Goal: Obtain resource: Obtain resource

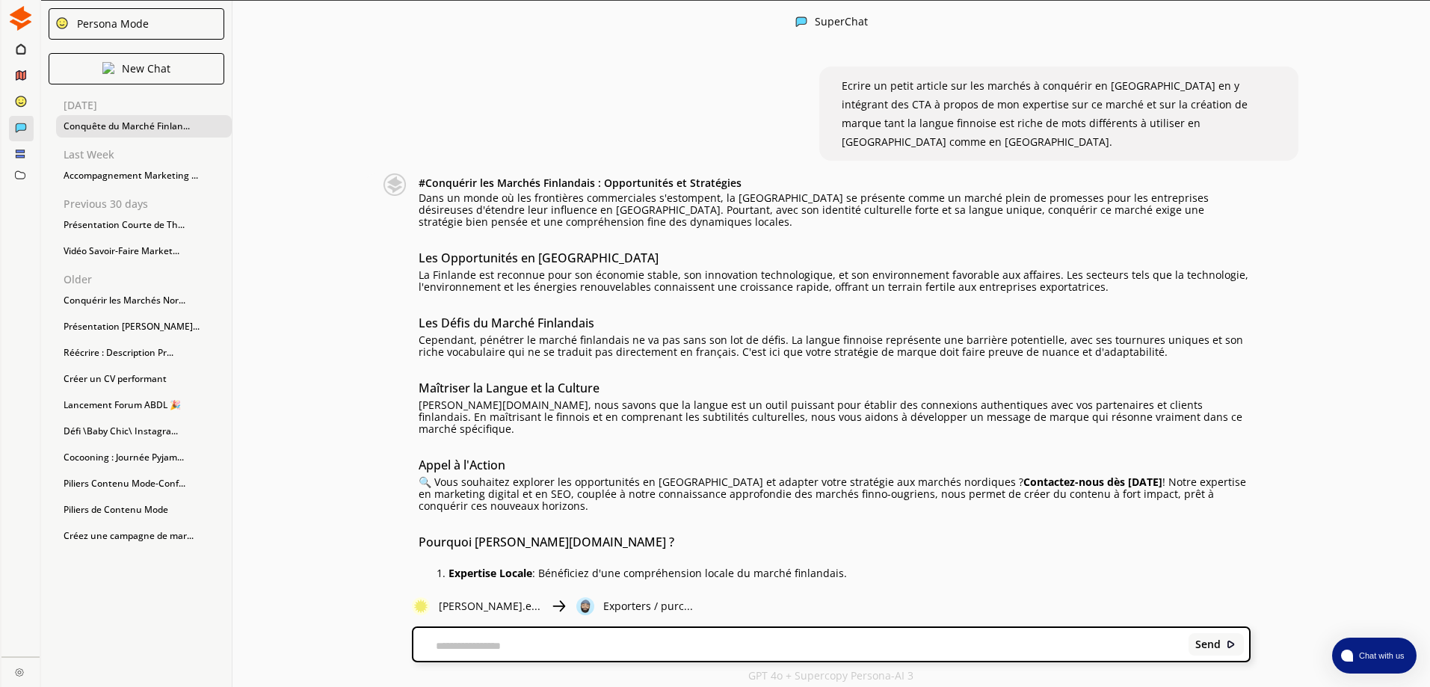
scroll to position [1128, 0]
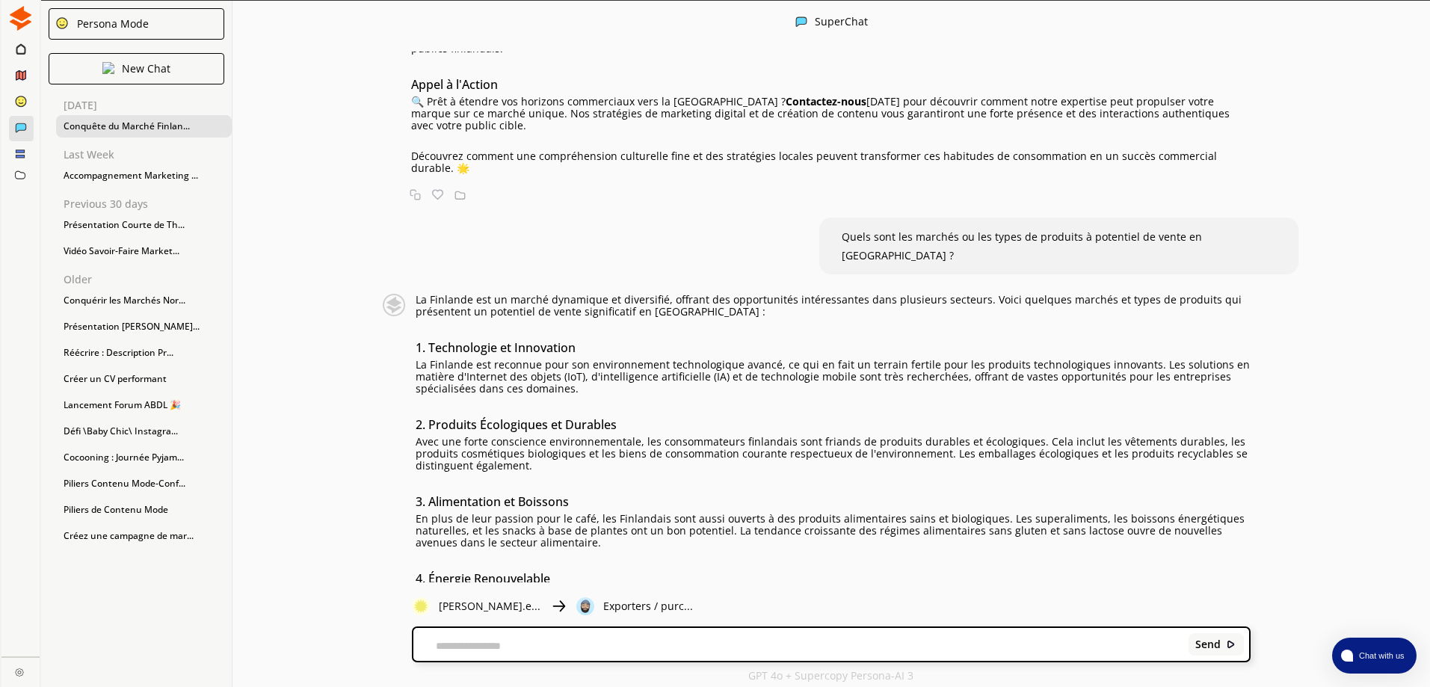
click at [18, 17] on img at bounding box center [20, 18] width 25 height 25
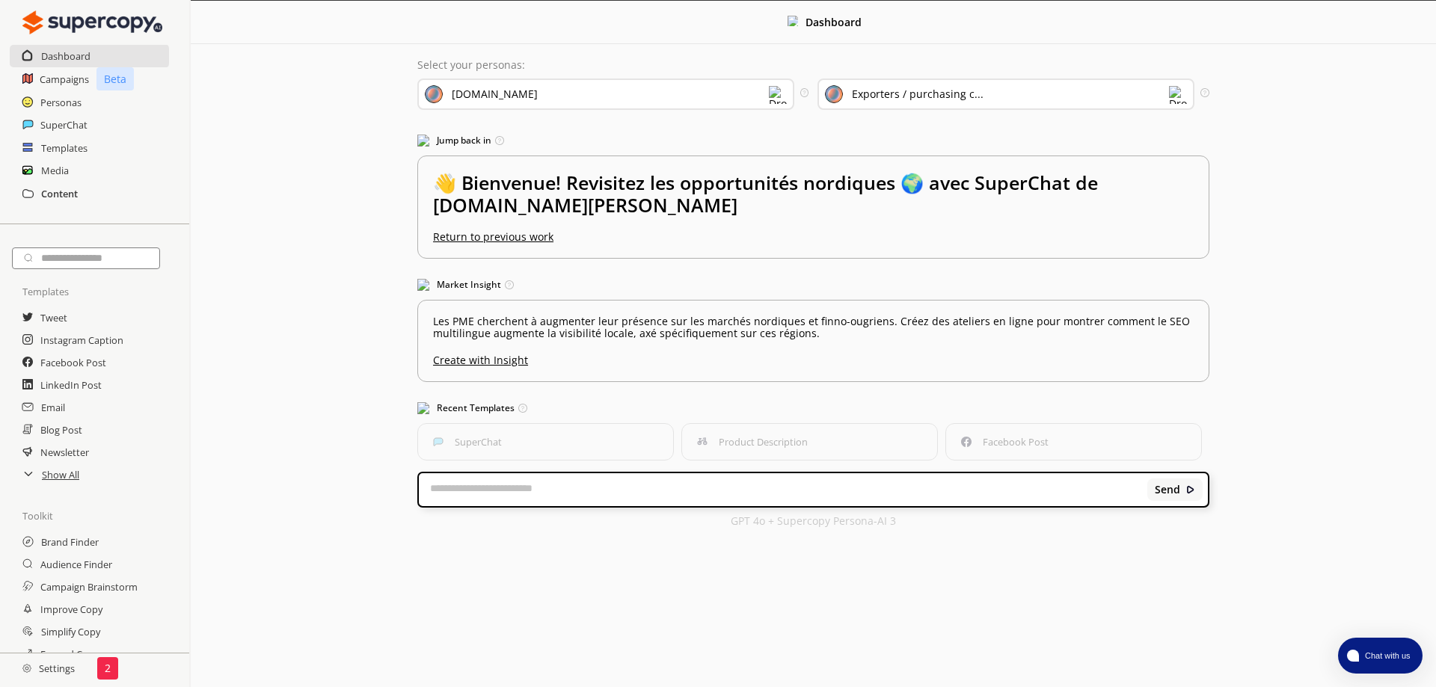
click at [48, 182] on h2 "Content" at bounding box center [59, 193] width 37 height 22
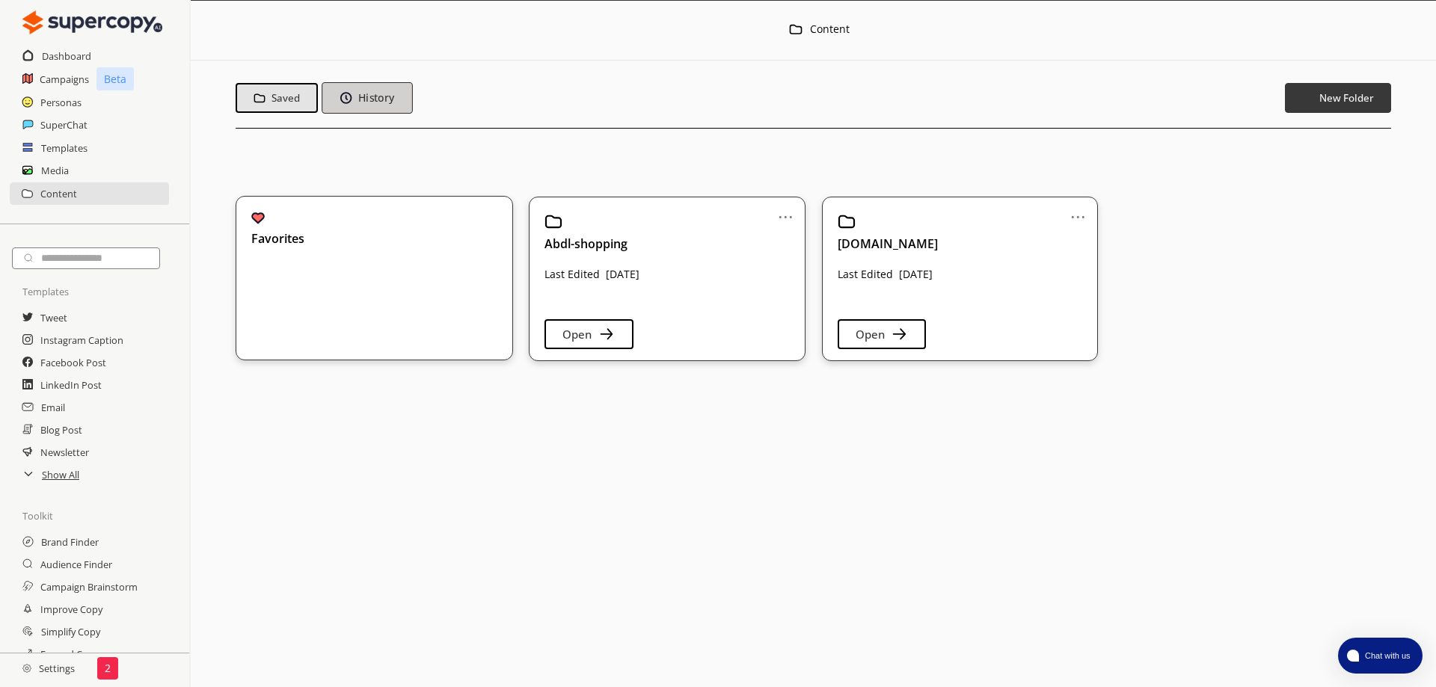
click at [372, 93] on b "History" at bounding box center [375, 98] width 36 height 14
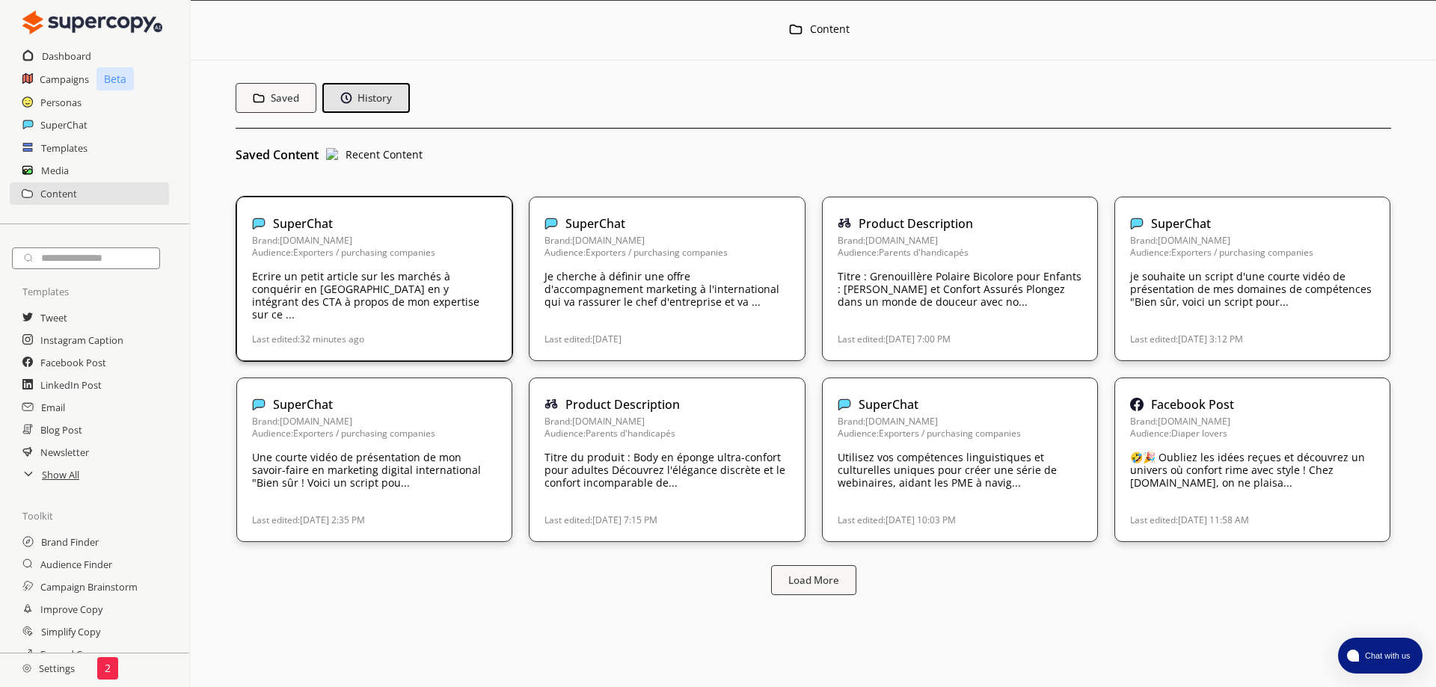
click at [405, 270] on p "Ecrire un petit article sur les marchés à conquérir en [GEOGRAPHIC_DATA] en y i…" at bounding box center [374, 295] width 245 height 51
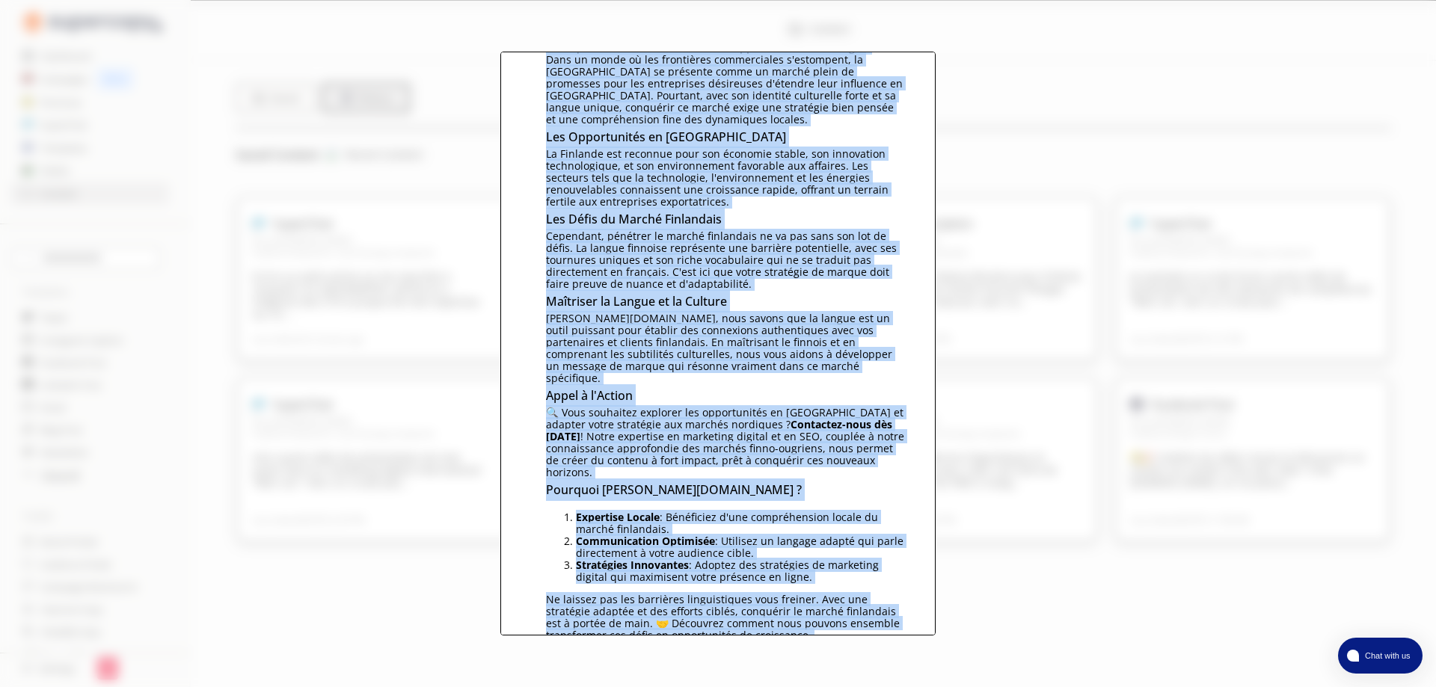
scroll to position [229, 0]
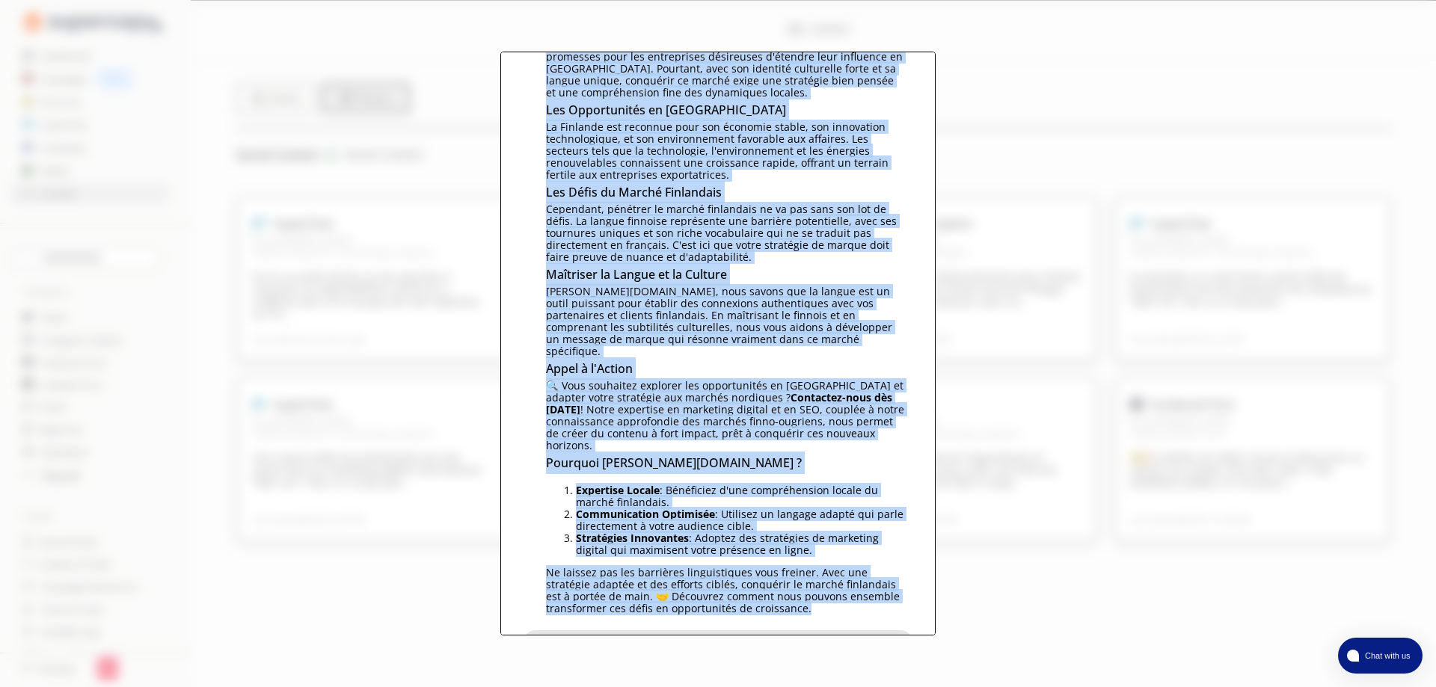
drag, startPoint x: 544, startPoint y: 212, endPoint x: 903, endPoint y: 453, distance: 432.2
click at [903, 453] on div "# Conquérir les Marchés Finlandais : Opportunités et Stratégies Dans un monde o…" at bounding box center [717, 314] width 389 height 619
copy div "# Loremipsu dol Sitamet Consectetu : Adipiscingel se Doeiusmodt Inci ut labor e…"
